Goal: Task Accomplishment & Management: Manage account settings

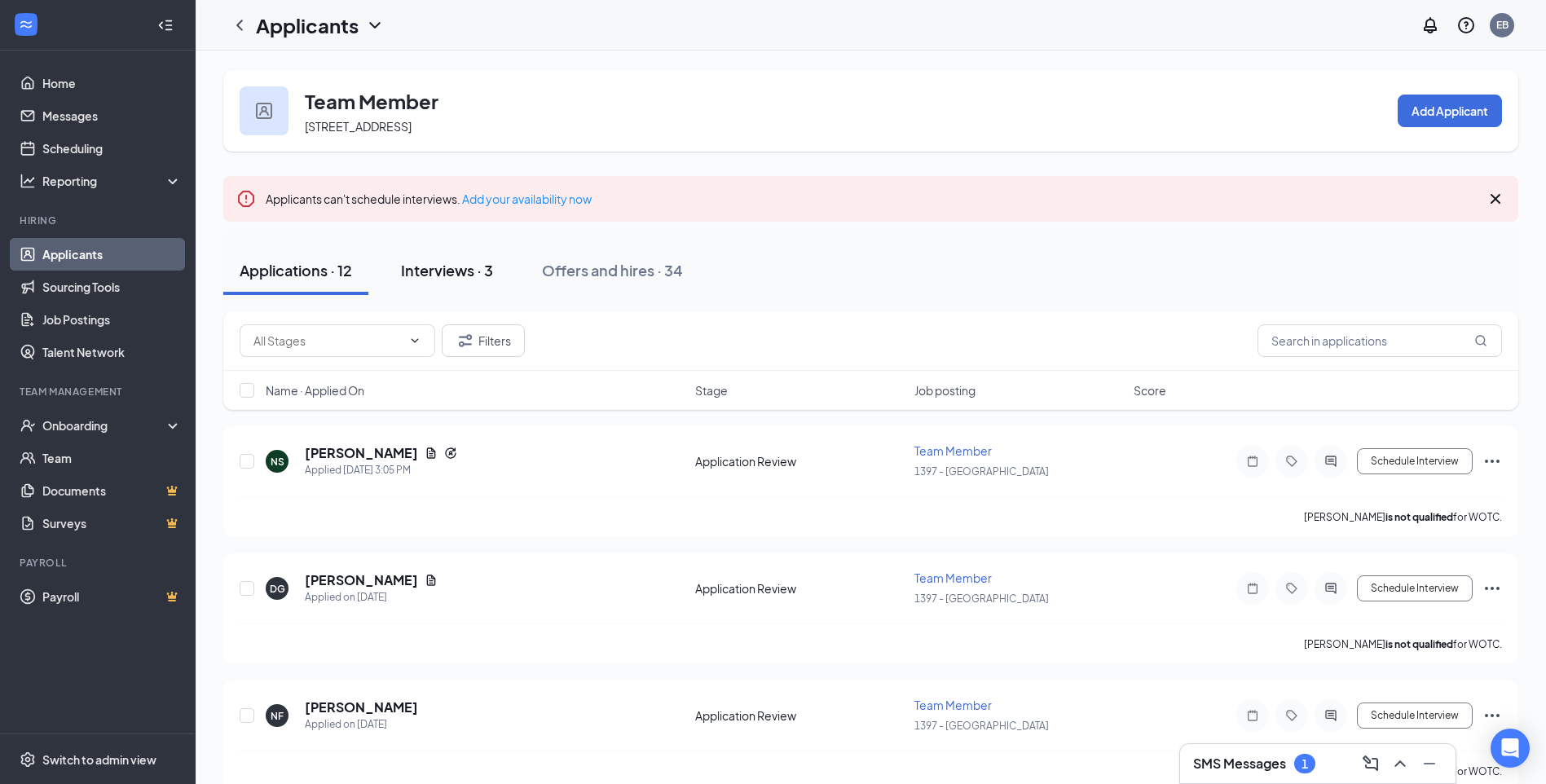
drag, startPoint x: 810, startPoint y: 271, endPoint x: 487, endPoint y: 294, distance: 323.8
click at [810, 271] on div "Applications · 12 Interviews · 3 Offers and hires · 34" at bounding box center [871, 271] width 1295 height 49
click at [343, 456] on h5 "[PERSON_NAME]" at bounding box center [361, 453] width 113 height 18
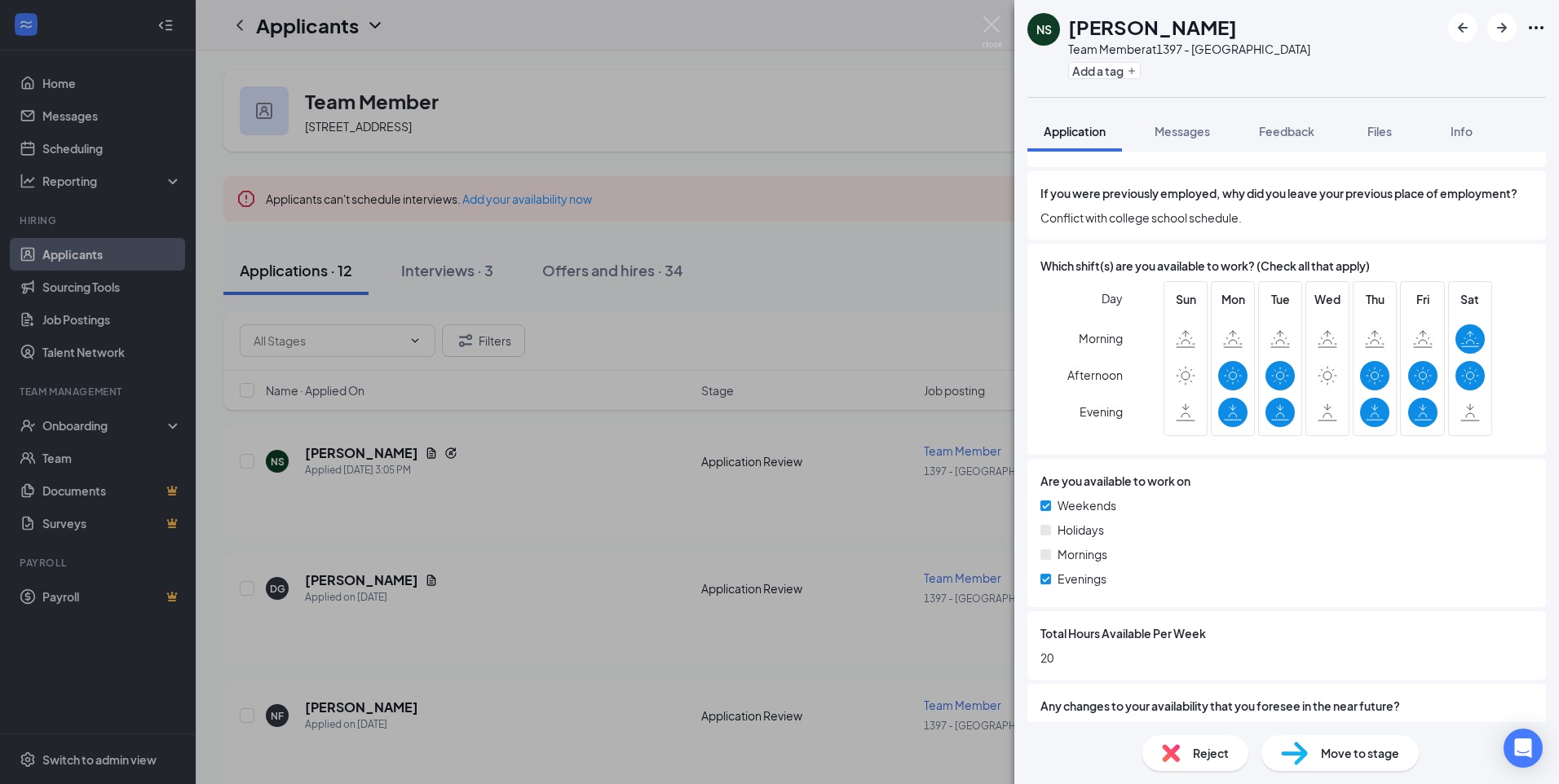
scroll to position [815, 0]
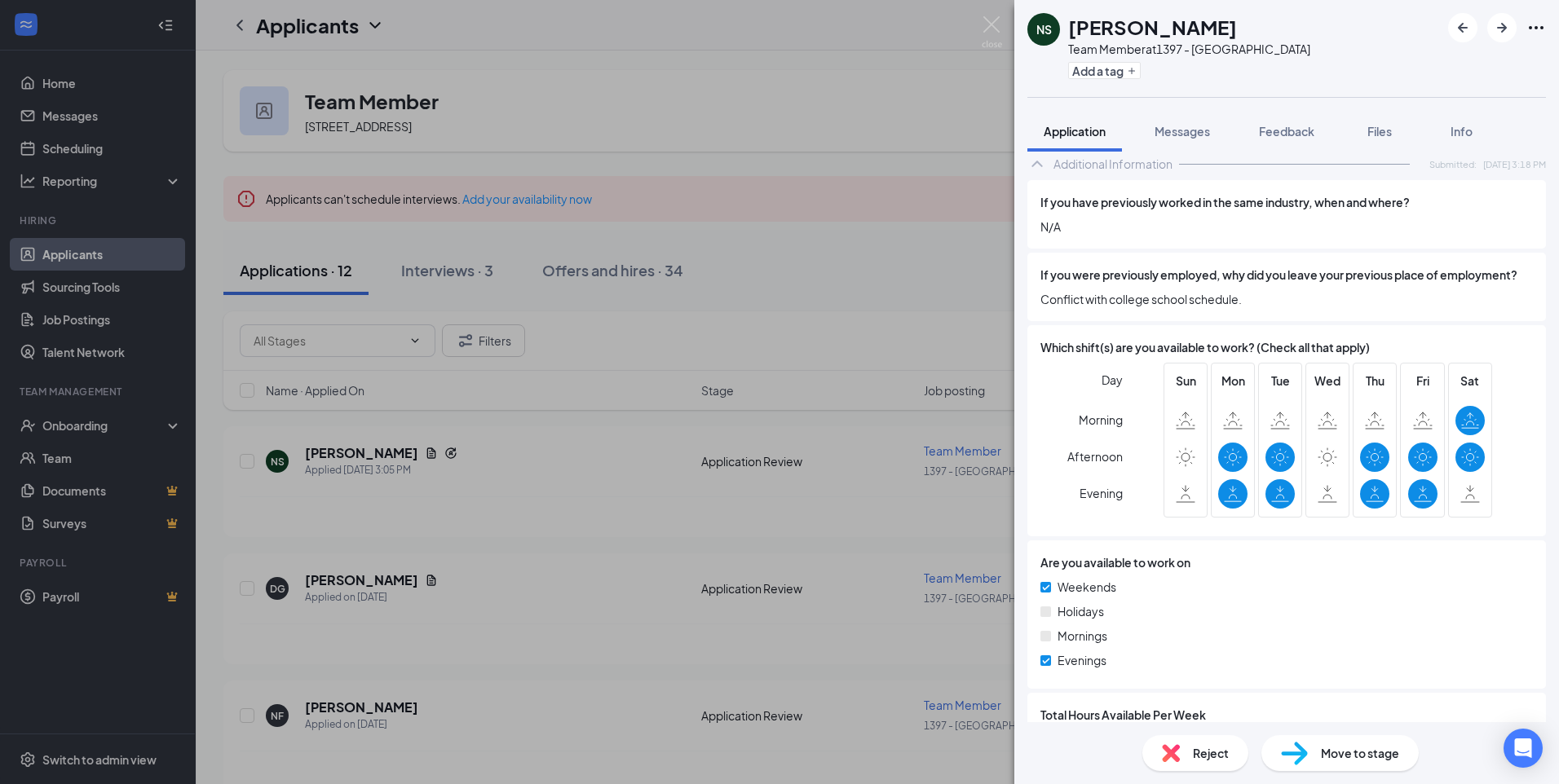
drag, startPoint x: 1377, startPoint y: 133, endPoint x: 1370, endPoint y: 162, distance: 29.8
click at [1377, 133] on span "Files" at bounding box center [1380, 131] width 25 height 15
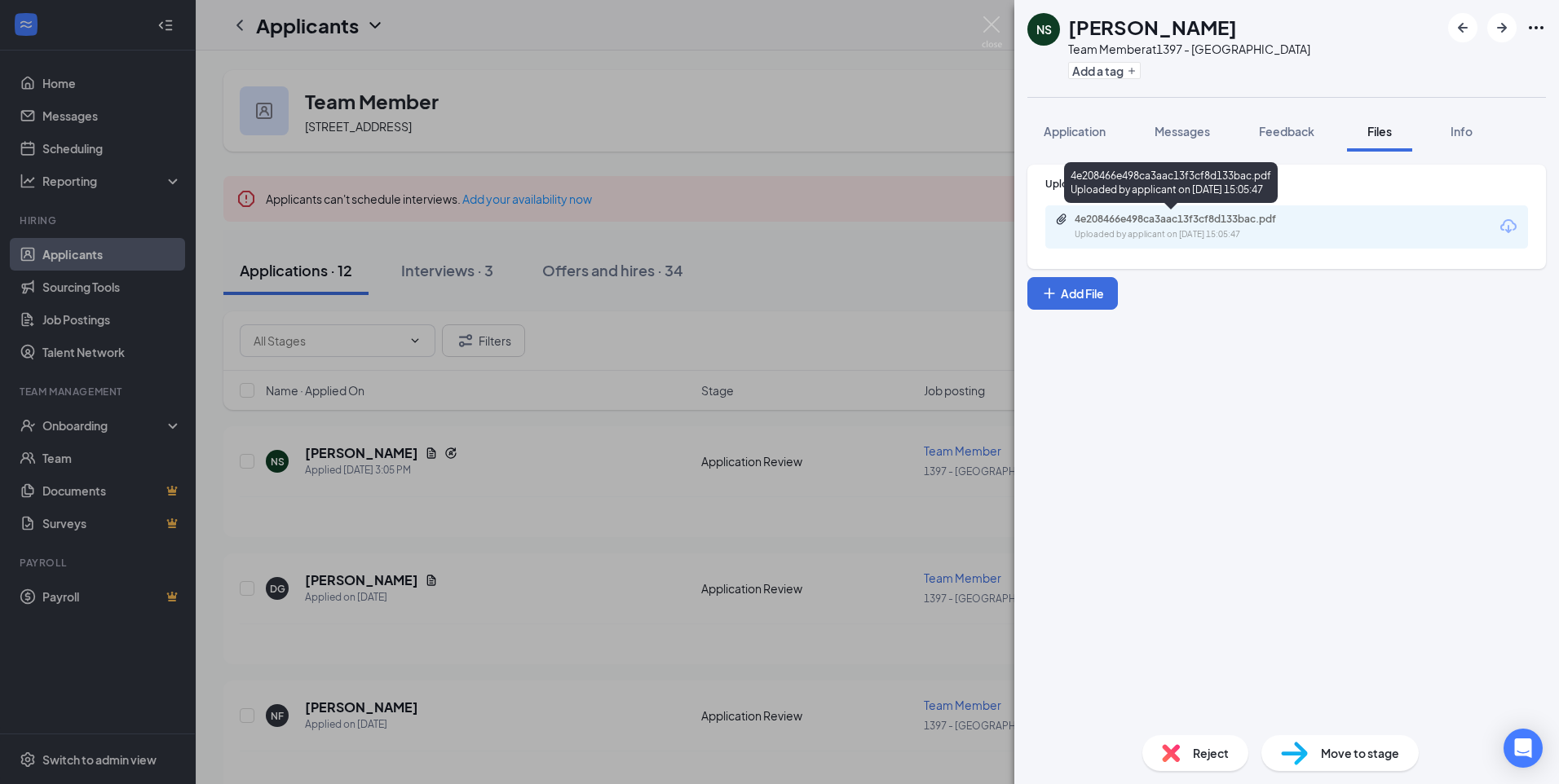
click at [1141, 223] on div "4e208466e498ca3aac13f3cf8d133bac.pdf" at bounding box center [1188, 219] width 228 height 13
click at [1071, 136] on span "Application" at bounding box center [1074, 131] width 62 height 15
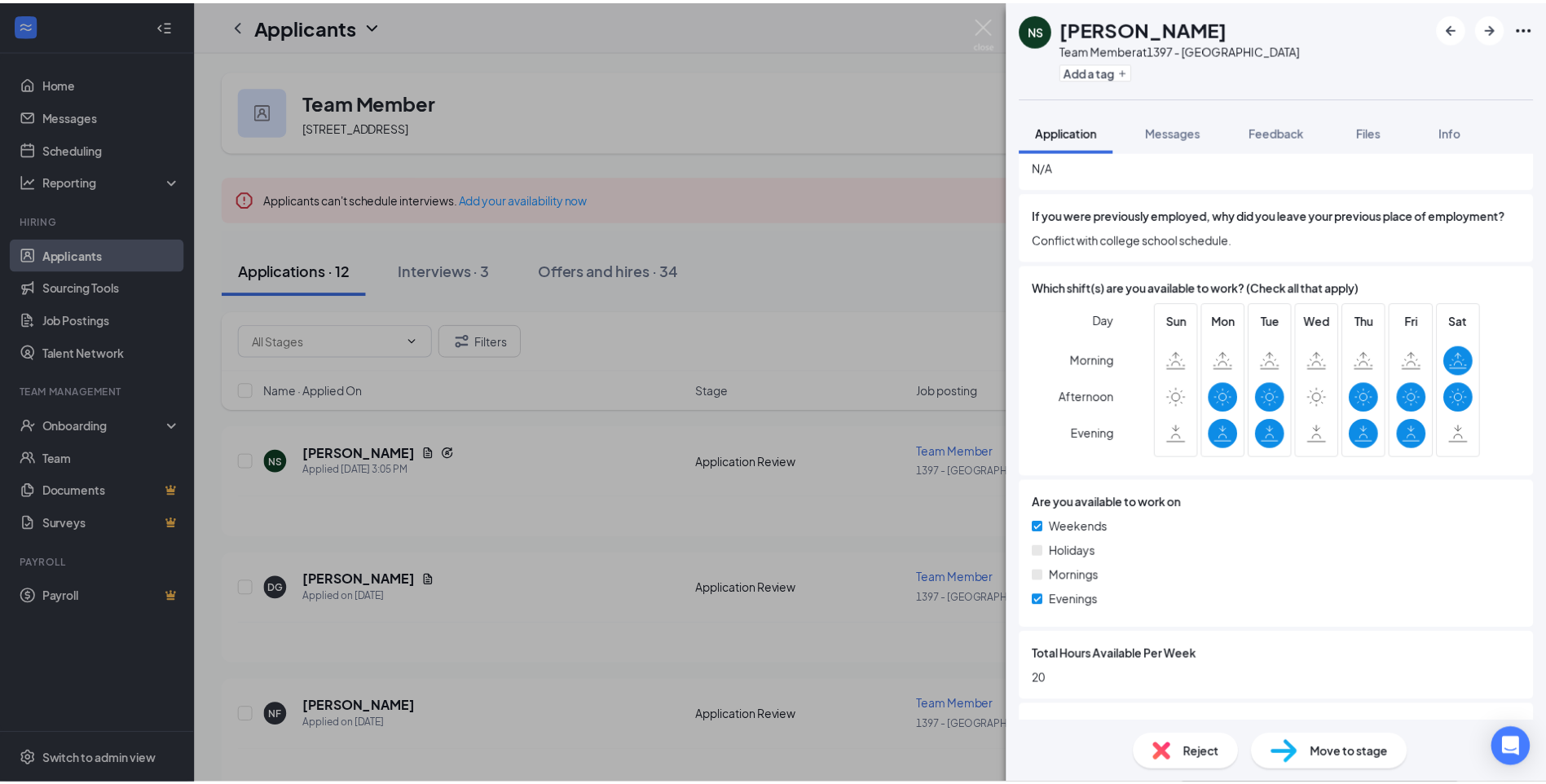
scroll to position [978, 0]
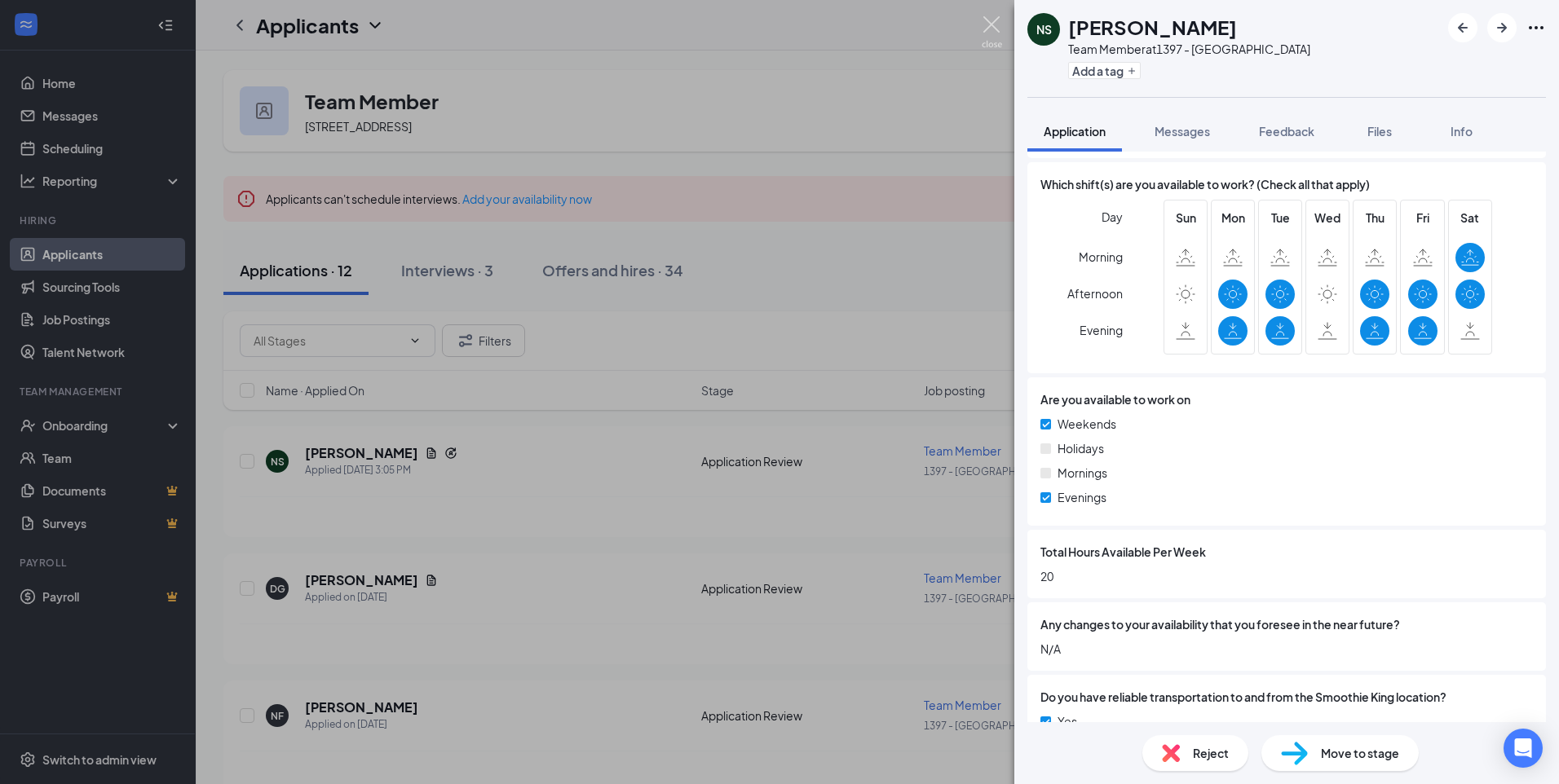
click at [988, 27] on img at bounding box center [992, 32] width 20 height 32
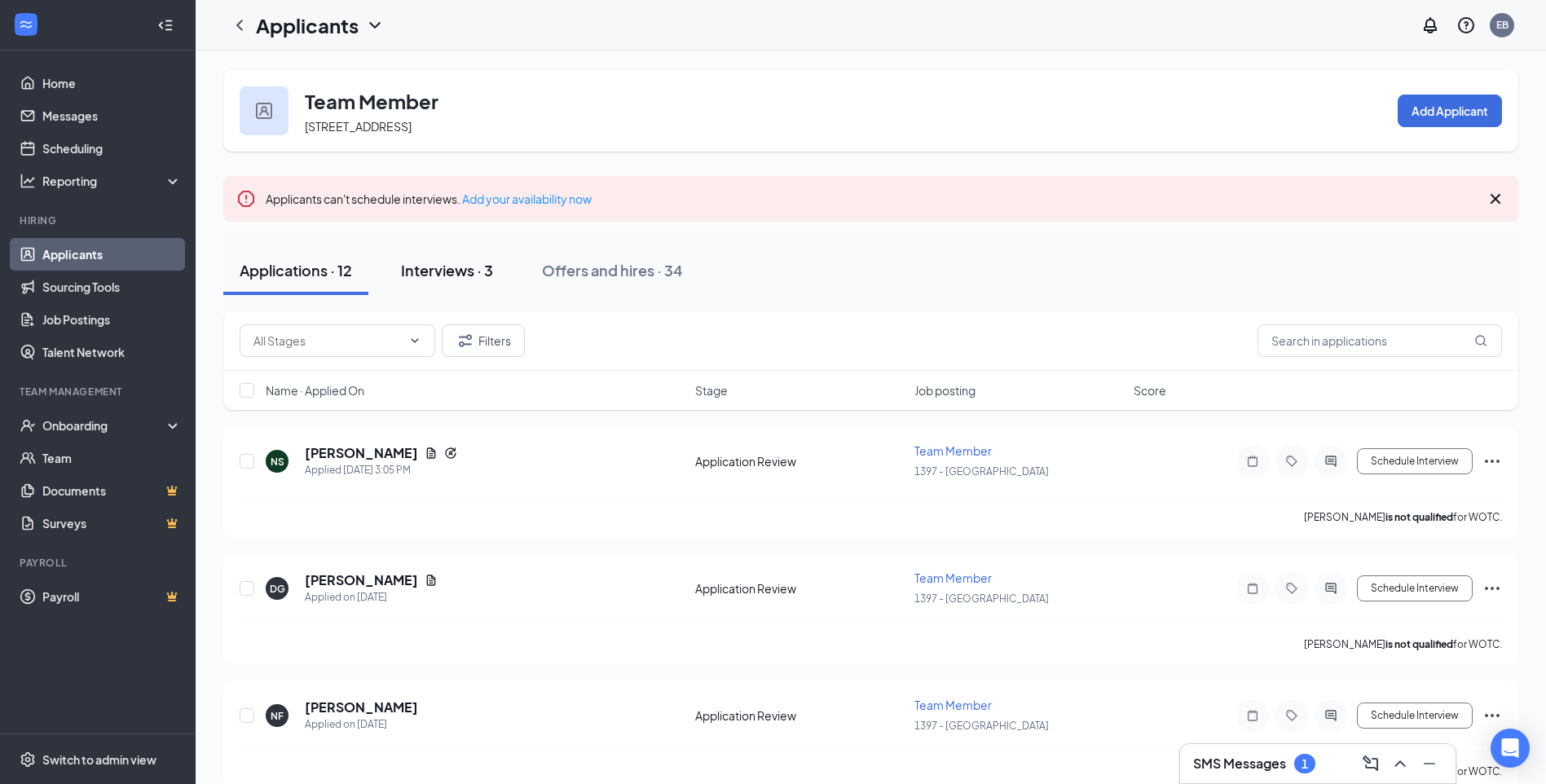
click at [479, 273] on div "Interviews · 3" at bounding box center [447, 270] width 92 height 20
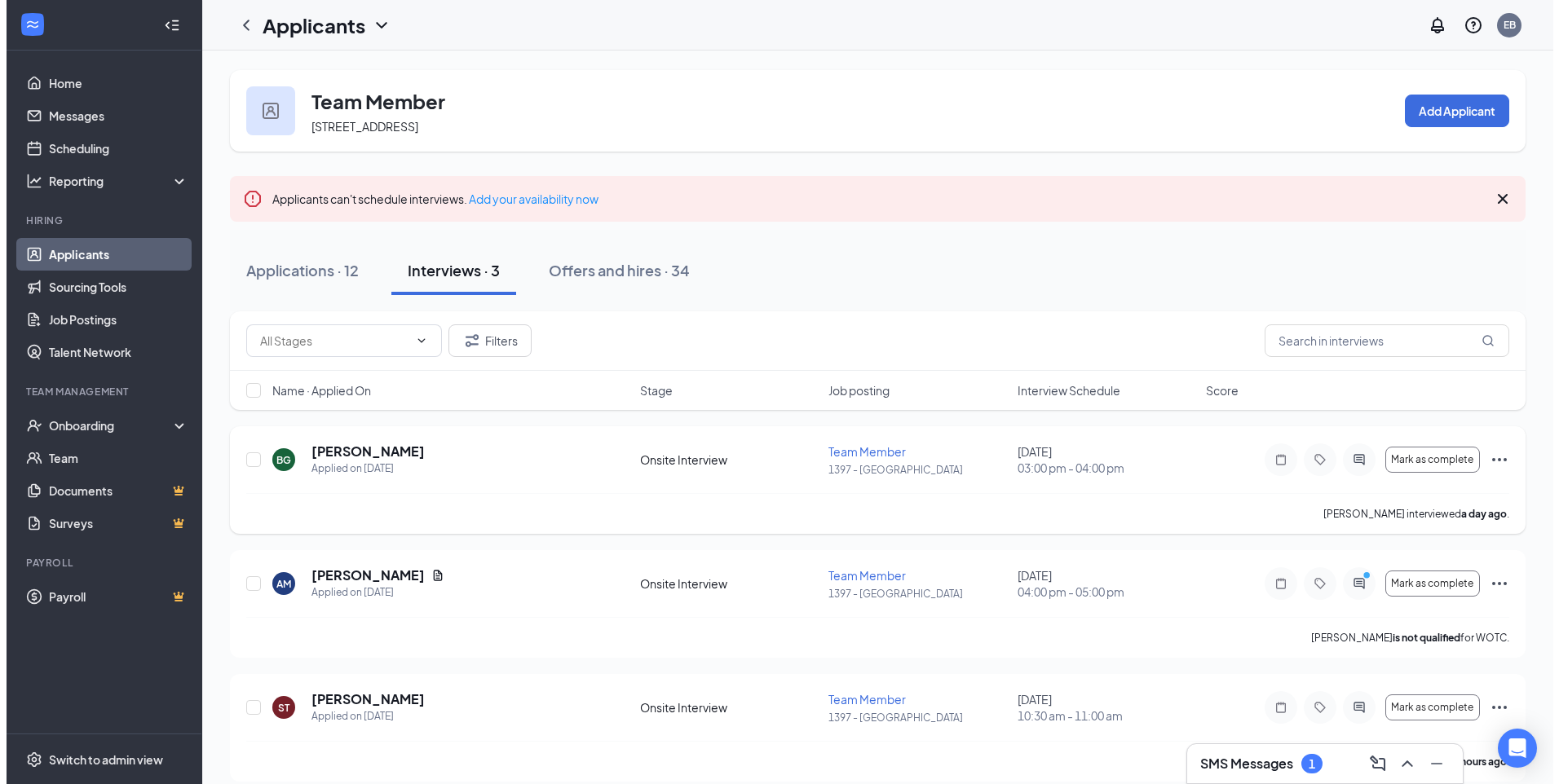
scroll to position [17, 0]
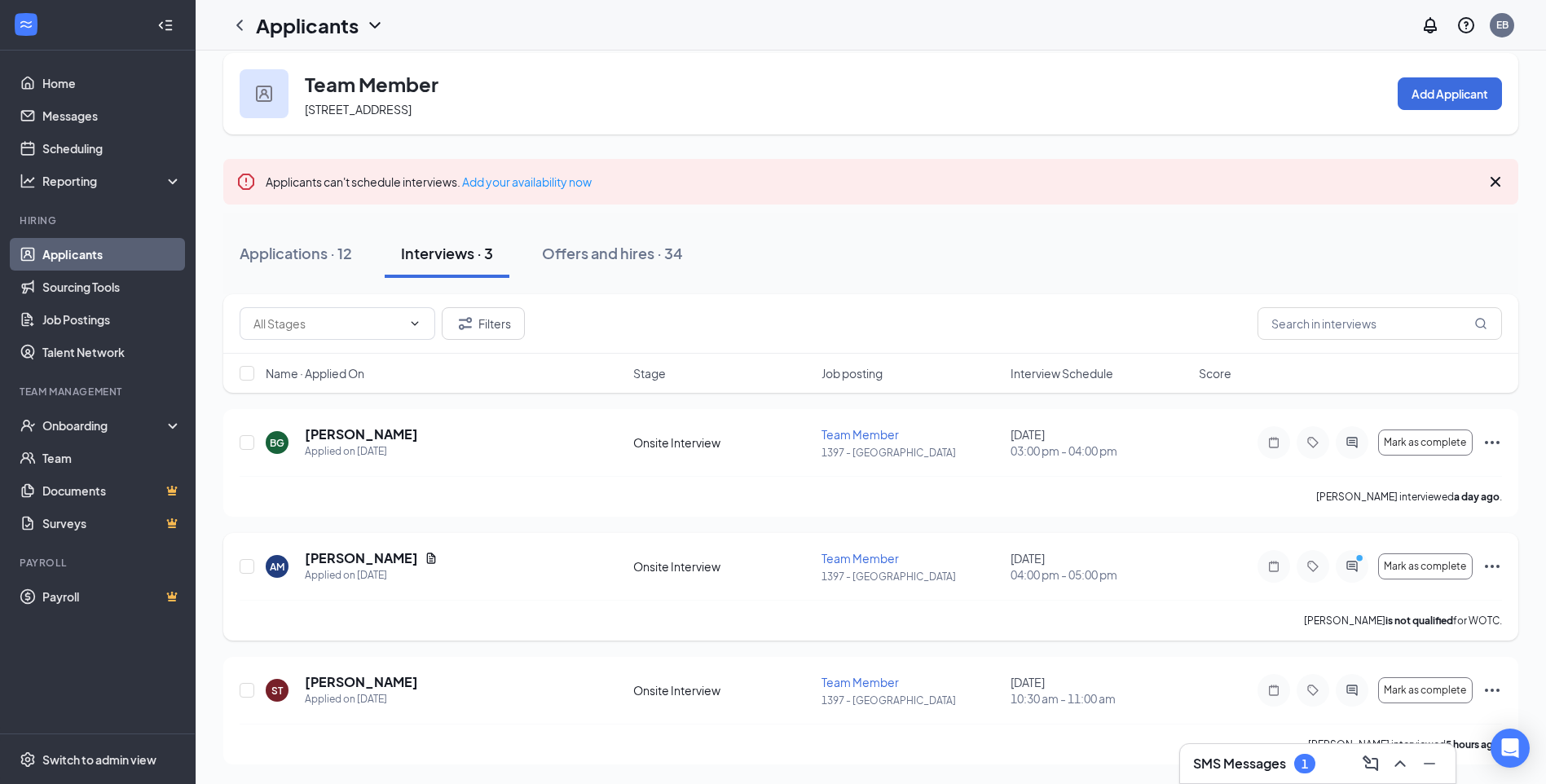
click at [1348, 573] on div at bounding box center [1352, 566] width 33 height 33
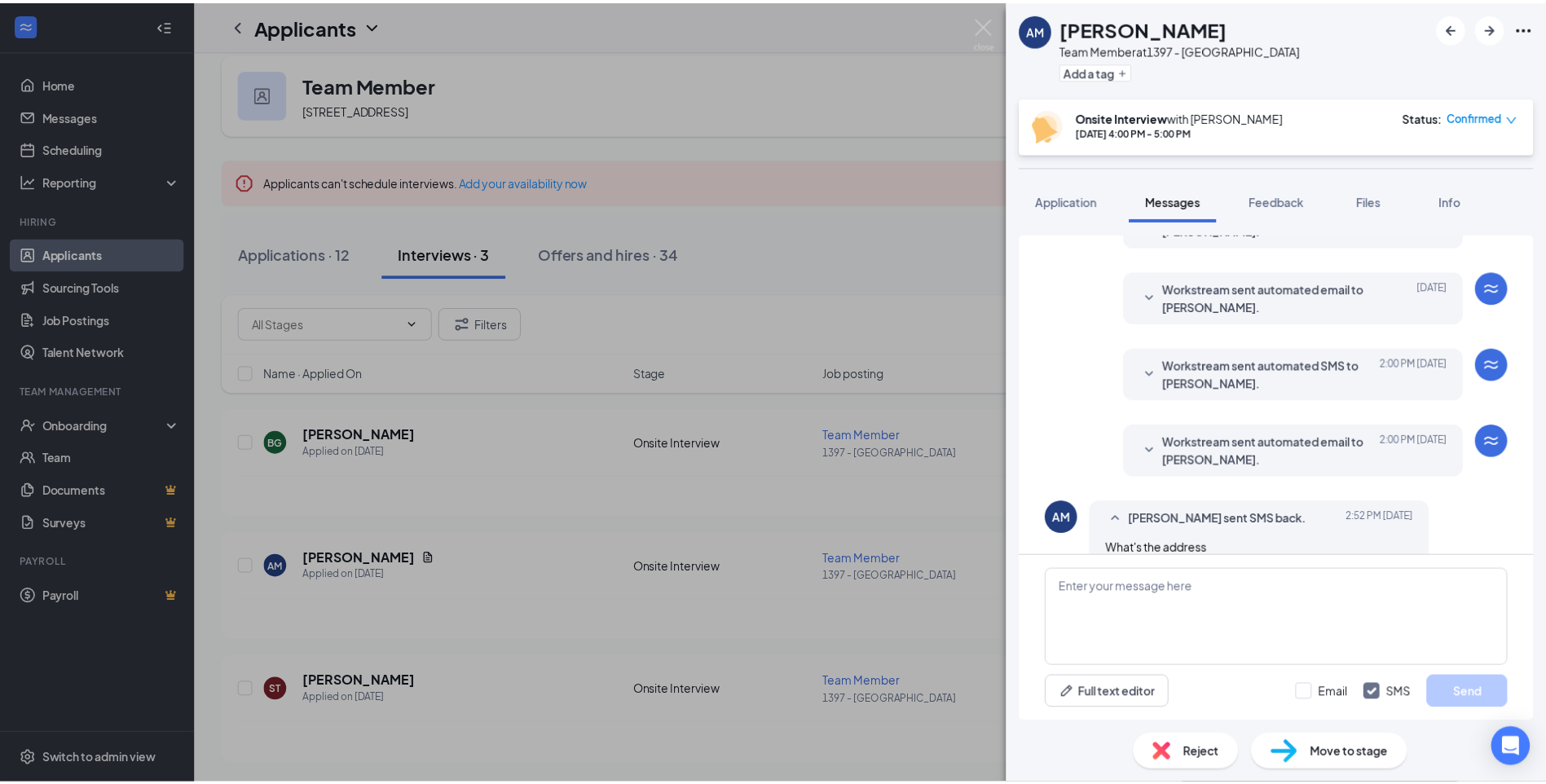
scroll to position [430, 0]
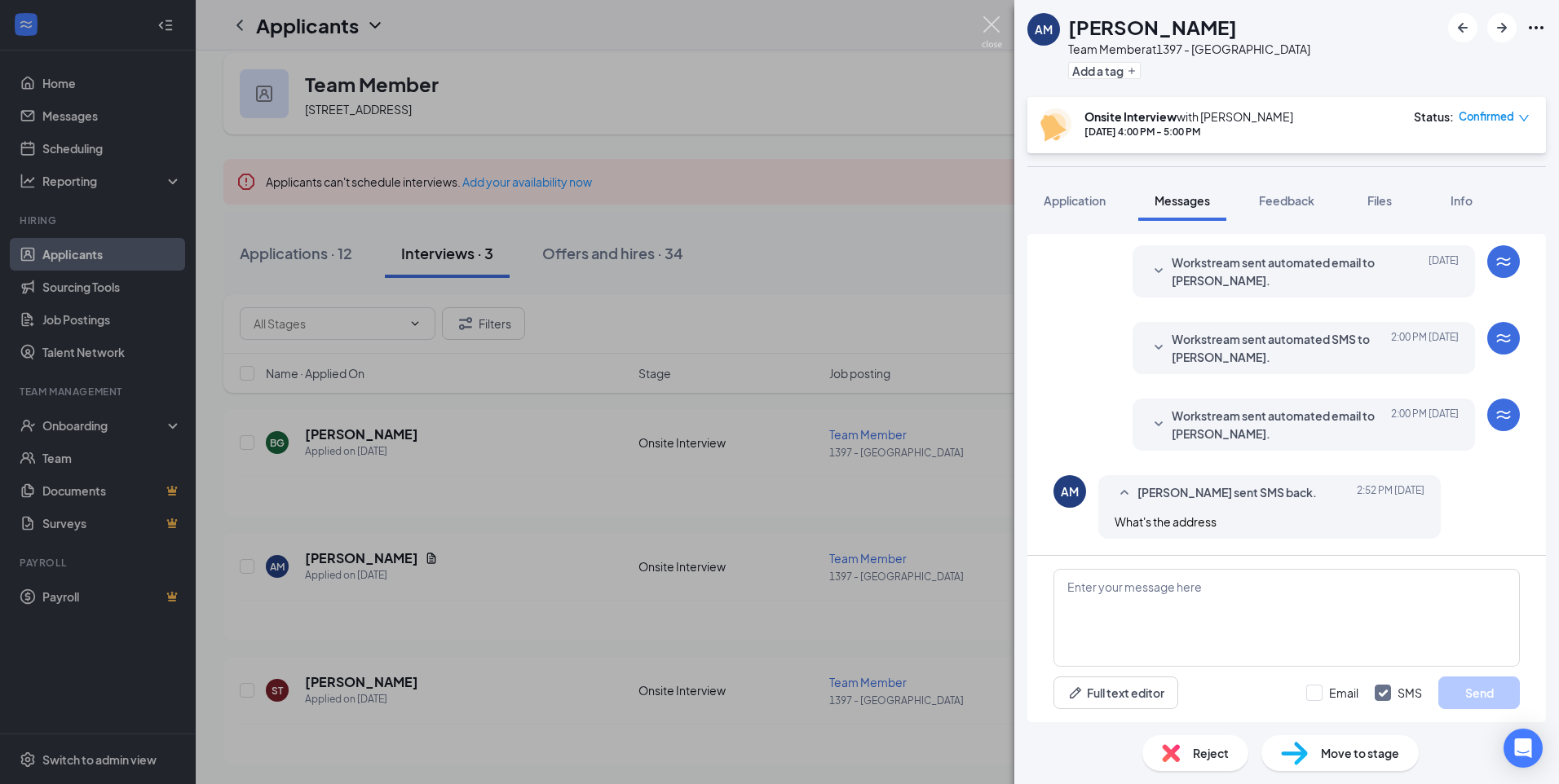
click at [985, 27] on img at bounding box center [992, 32] width 20 height 32
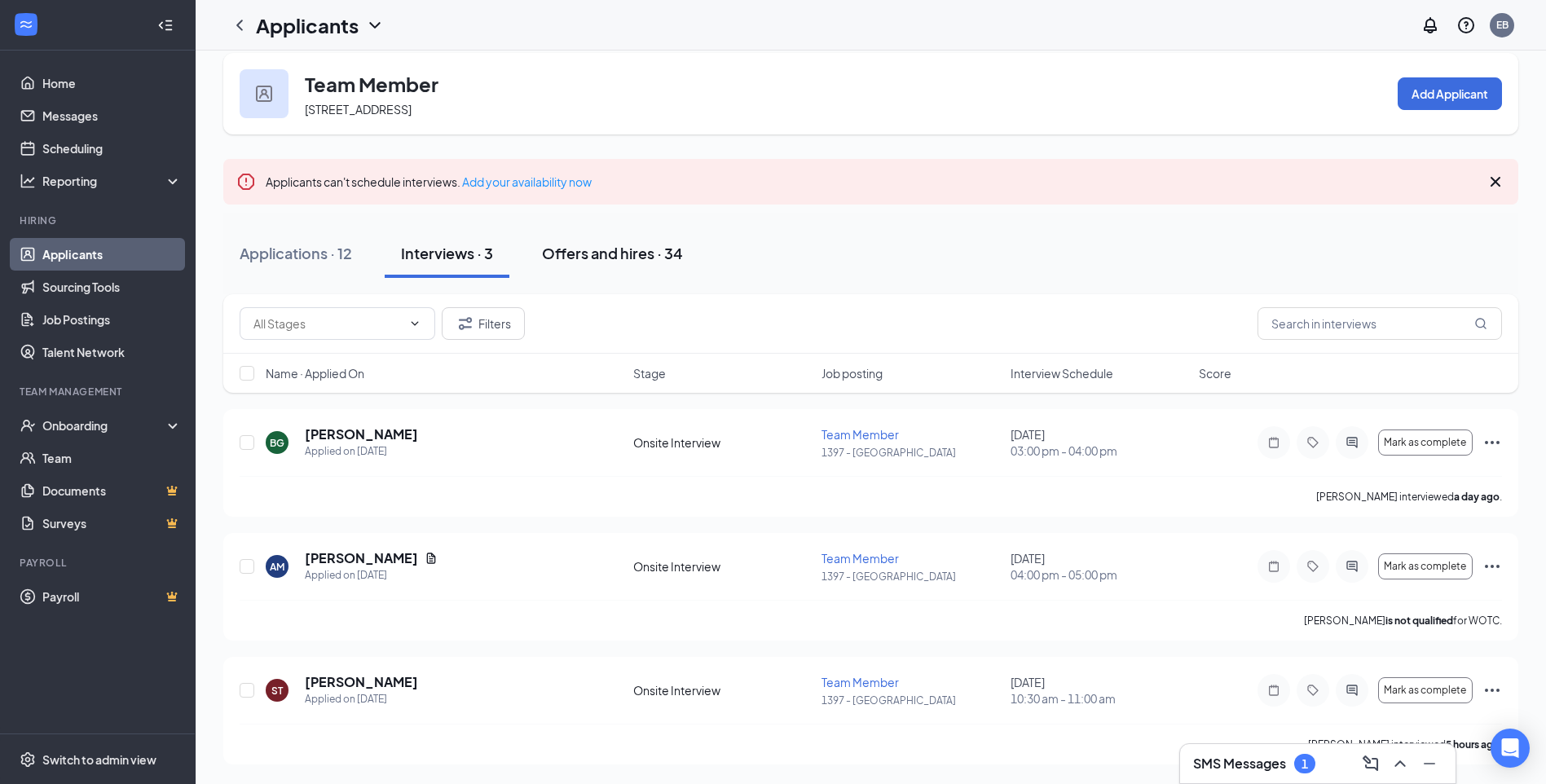
click at [645, 250] on div "Offers and hires · 34" at bounding box center [612, 253] width 141 height 20
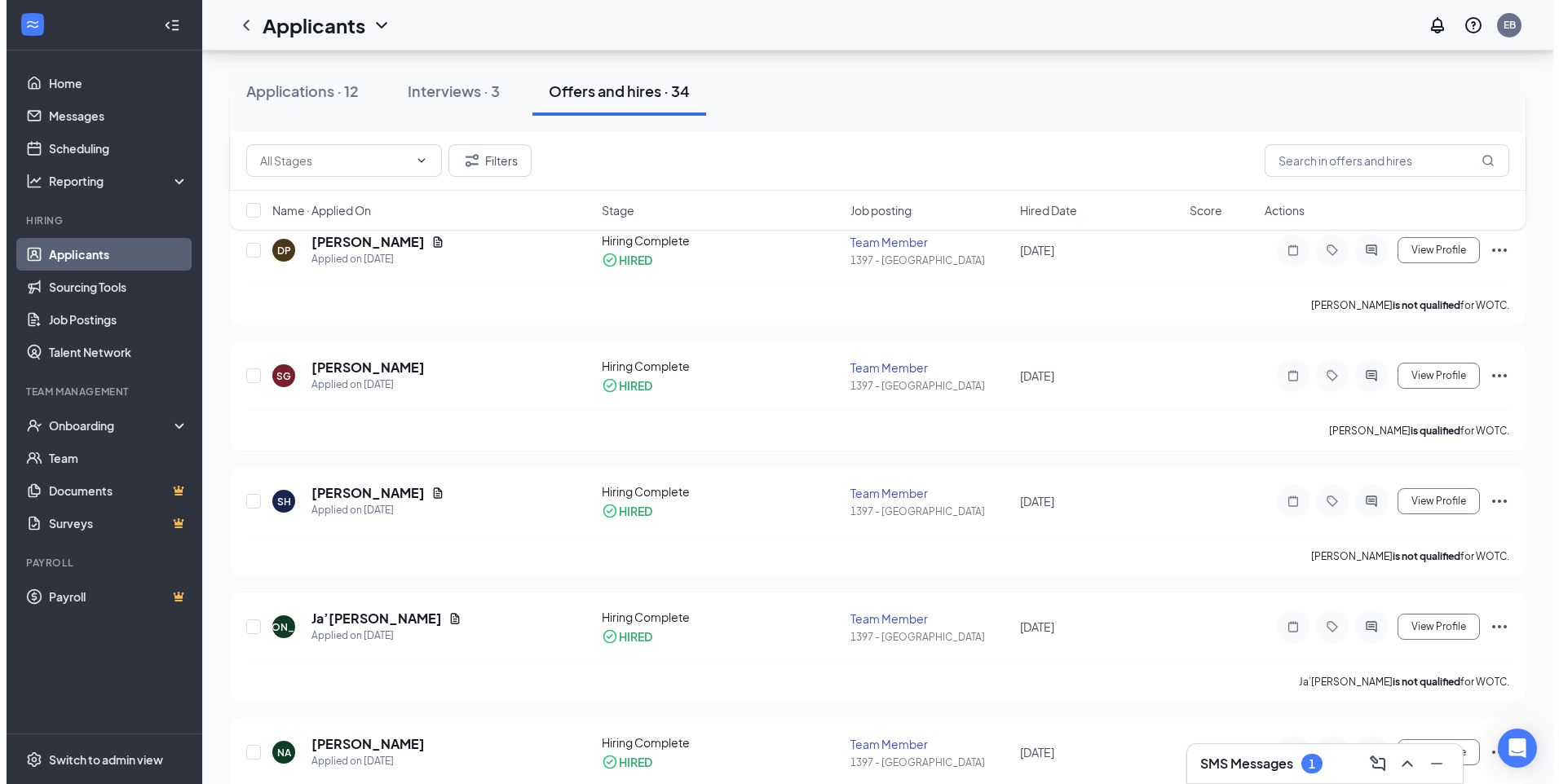
scroll to position [82, 0]
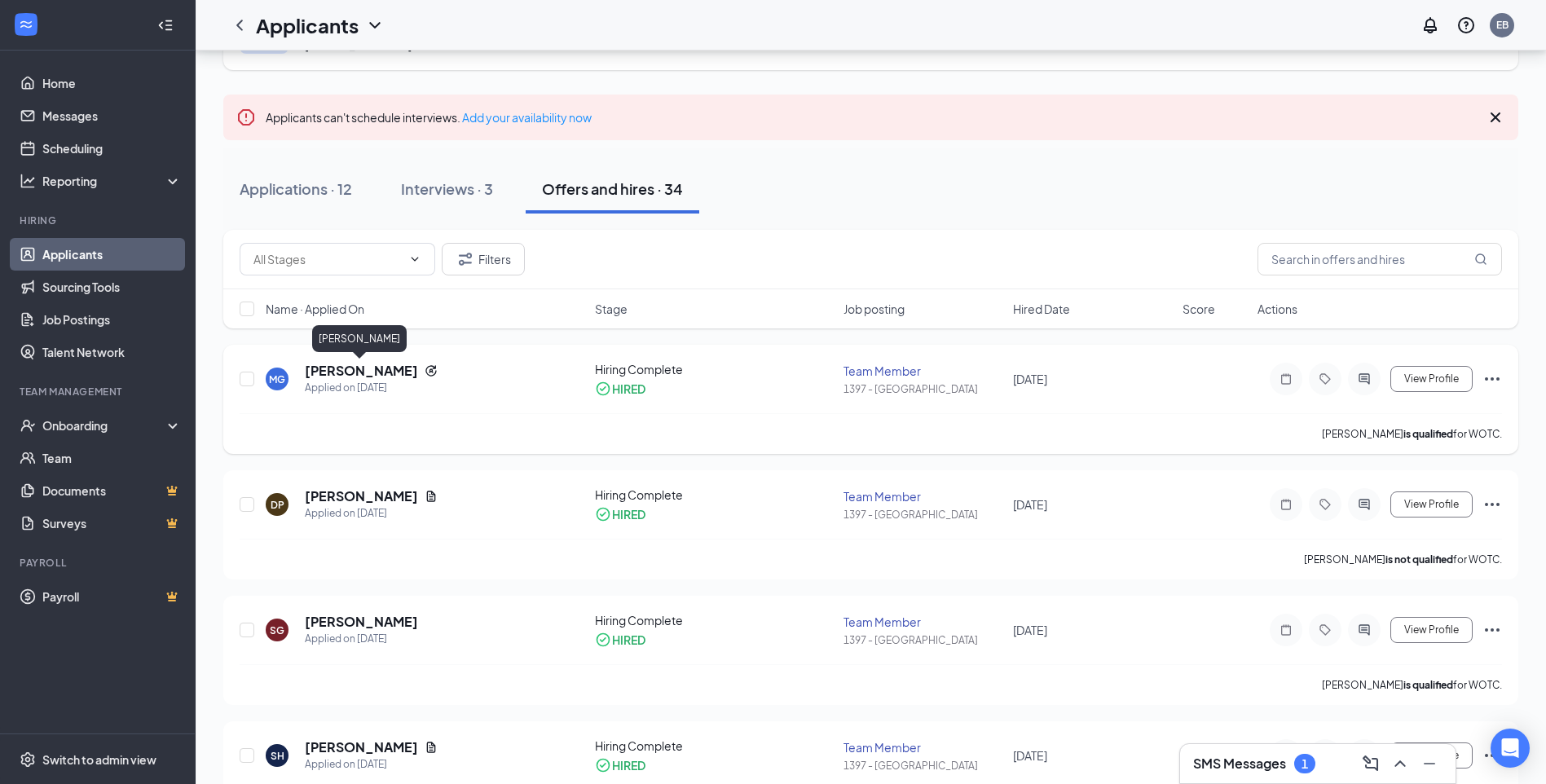
click at [366, 372] on h5 "Madison Glance" at bounding box center [361, 371] width 113 height 18
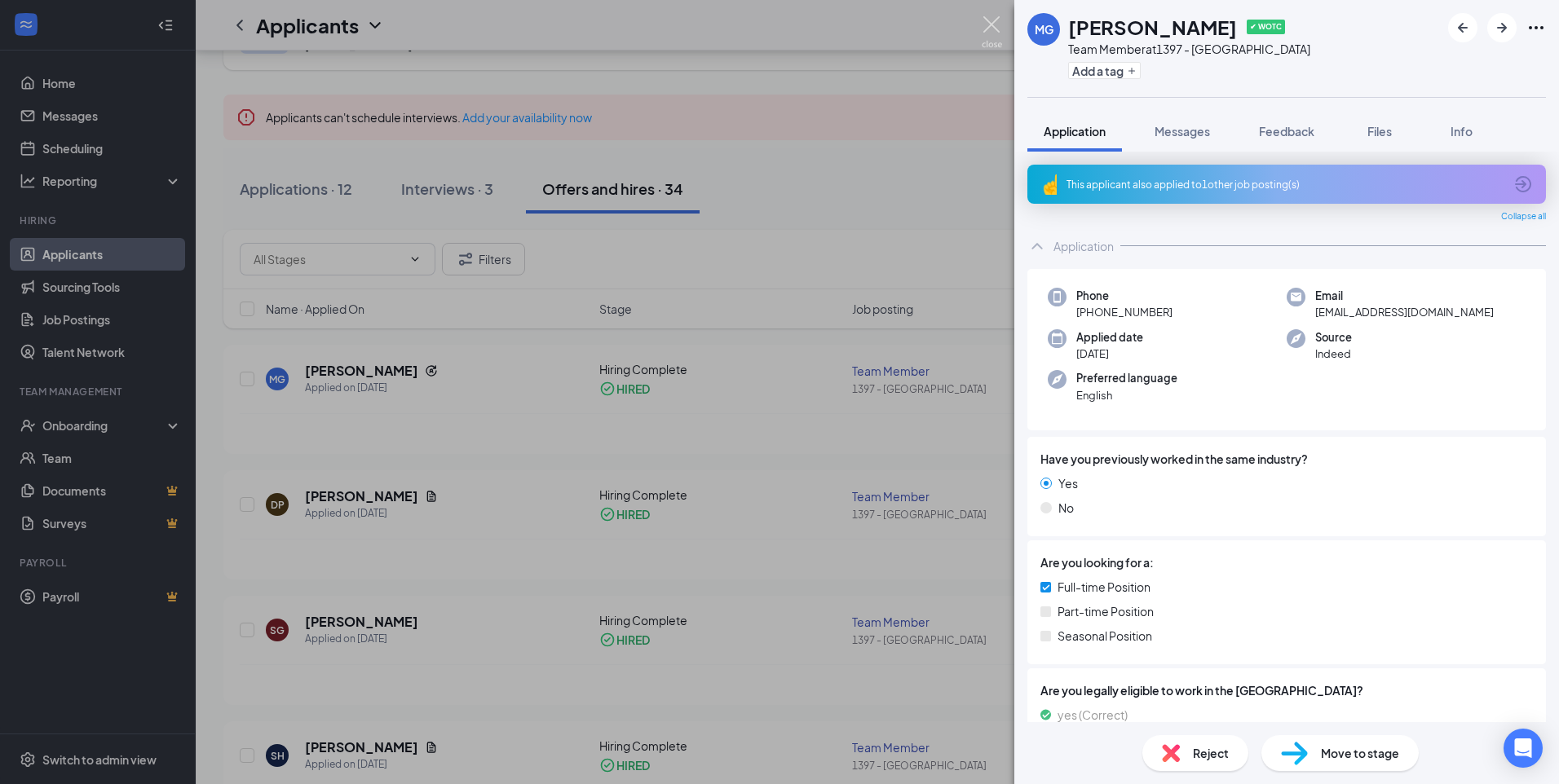
click at [994, 20] on img at bounding box center [992, 32] width 20 height 32
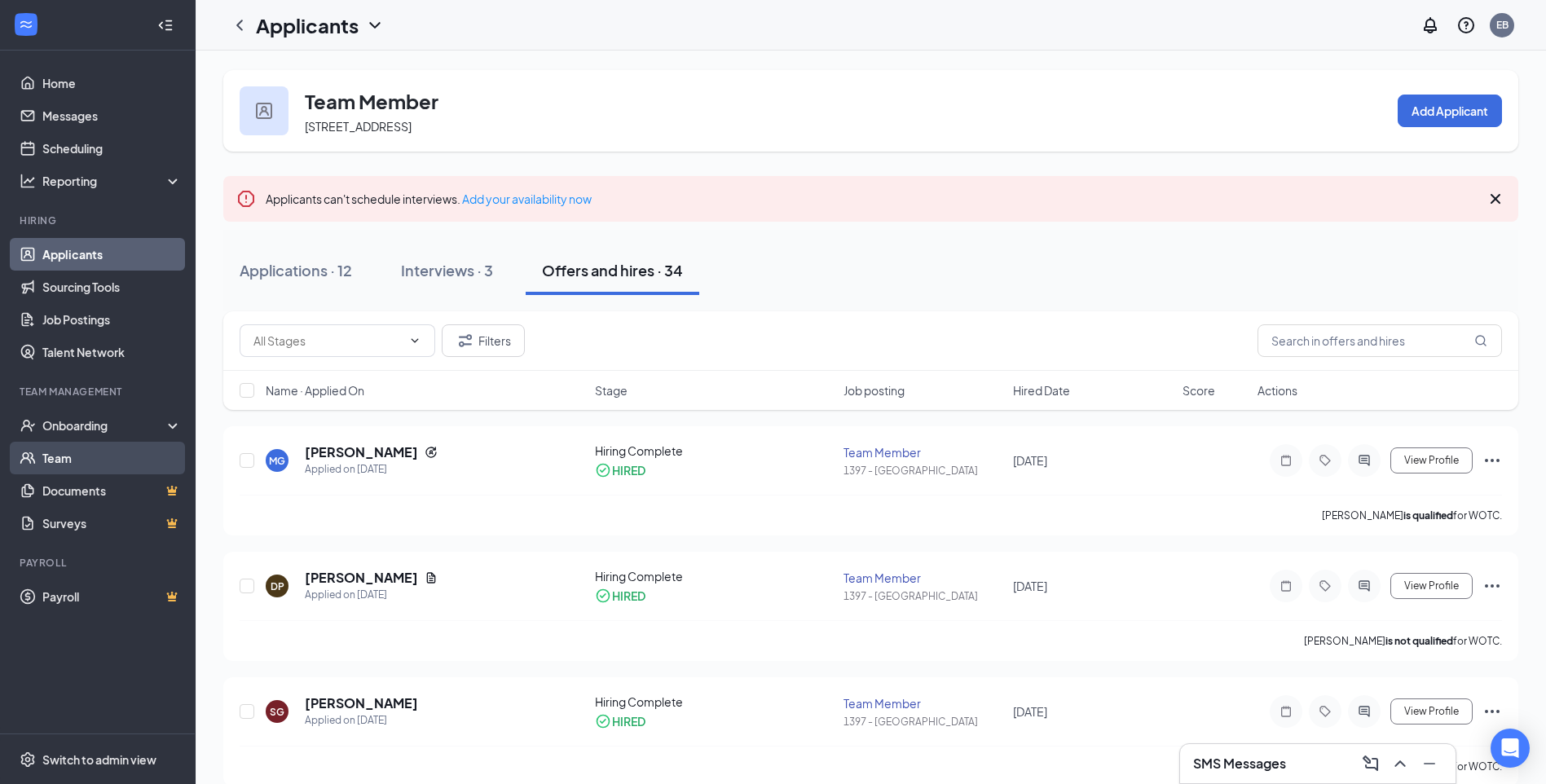
click at [70, 457] on link "Team" at bounding box center [112, 458] width 139 height 33
